Goal: Information Seeking & Learning: Learn about a topic

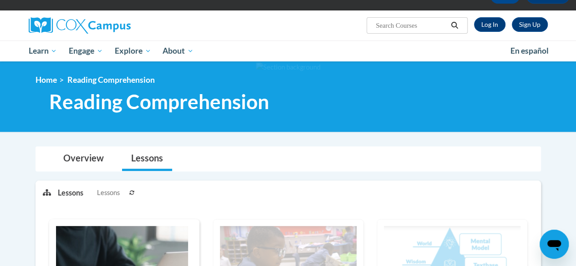
scroll to position [56, 0]
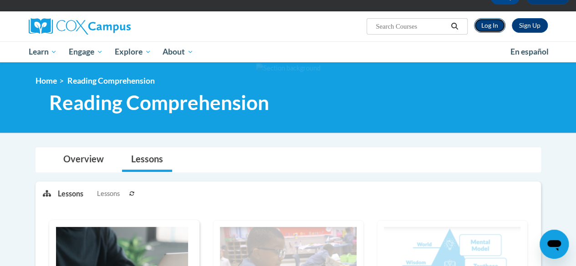
click at [489, 26] on link "Log In" at bounding box center [489, 25] width 31 height 15
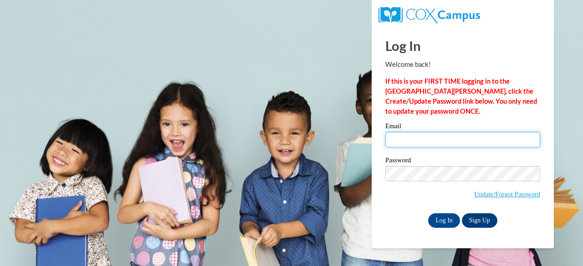
click at [420, 138] on input "Email" at bounding box center [462, 139] width 155 height 15
type input "dbstell@sunprairieschools.org"
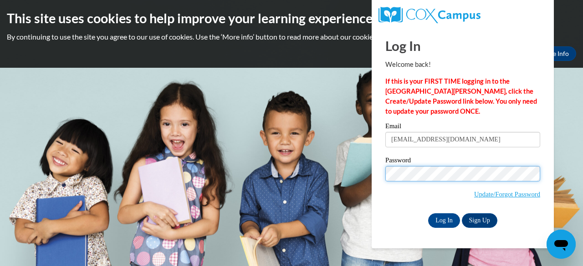
click at [428, 214] on input "Log In" at bounding box center [444, 221] width 32 height 15
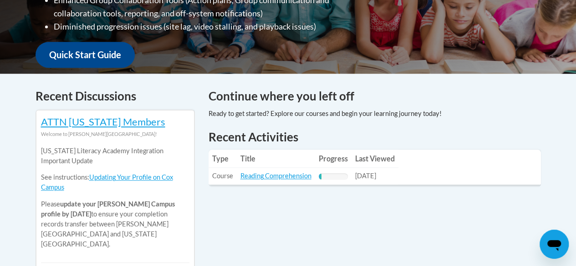
scroll to position [315, 0]
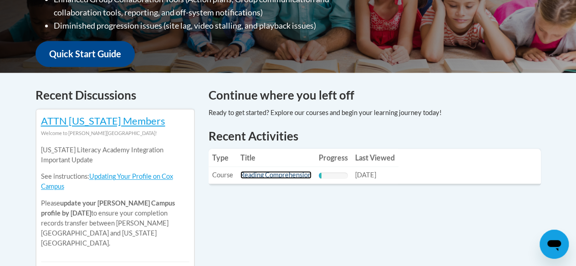
click at [270, 172] on link "Reading Comprehension" at bounding box center [275, 175] width 71 height 8
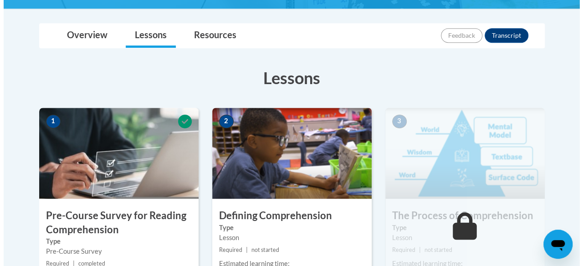
scroll to position [287, 0]
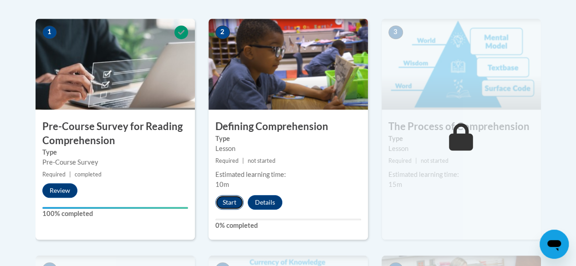
click at [236, 200] on button "Start" at bounding box center [229, 202] width 28 height 15
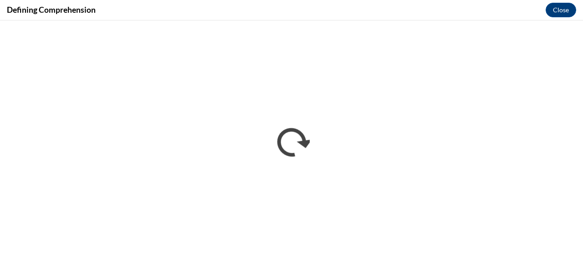
scroll to position [0, 0]
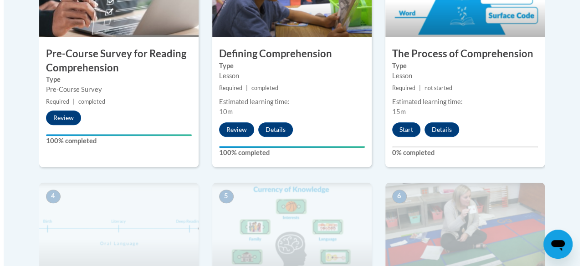
scroll to position [361, 0]
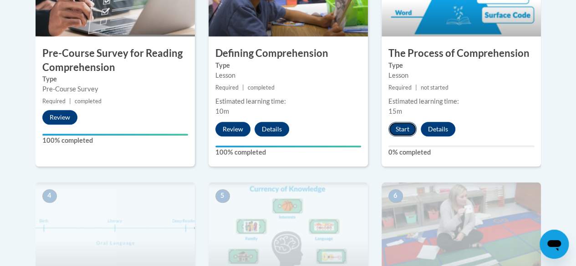
click at [401, 132] on button "Start" at bounding box center [402, 129] width 28 height 15
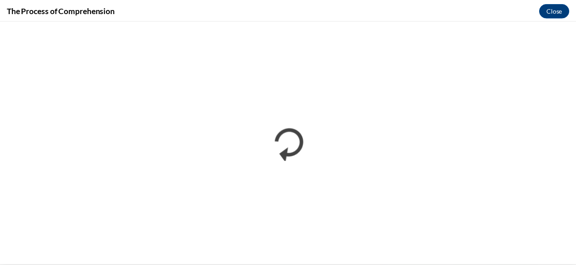
scroll to position [0, 0]
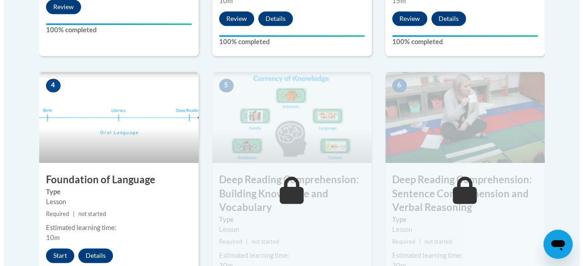
scroll to position [473, 0]
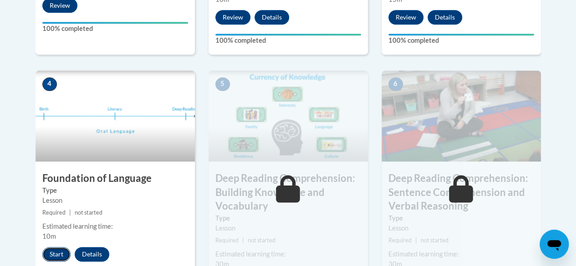
click at [61, 250] on button "Start" at bounding box center [56, 254] width 28 height 15
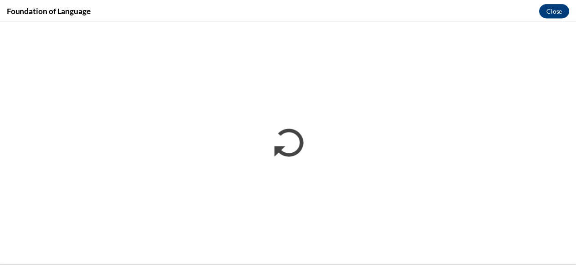
scroll to position [0, 0]
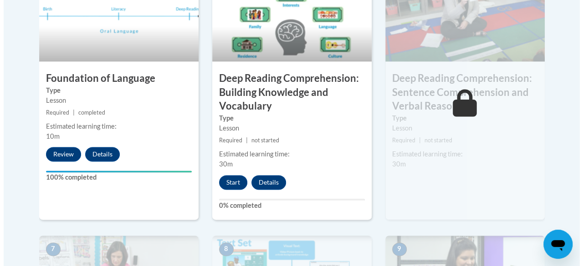
scroll to position [573, 0]
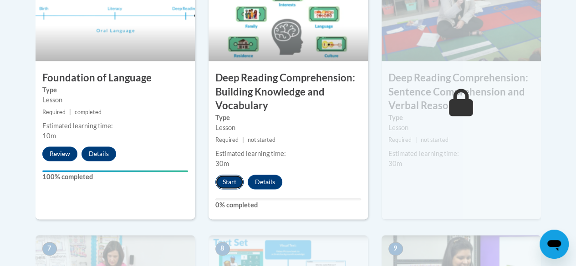
click at [227, 175] on button "Start" at bounding box center [229, 182] width 28 height 15
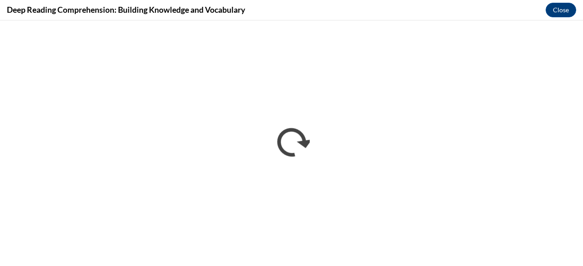
scroll to position [0, 0]
